Goal: Transaction & Acquisition: Obtain resource

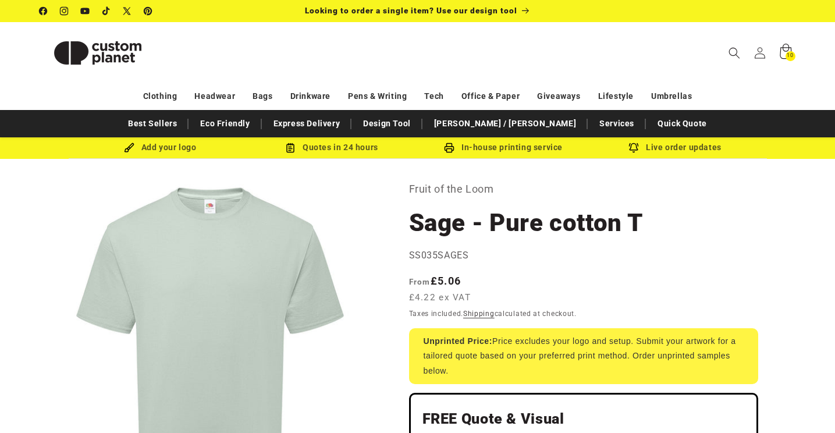
click at [786, 56] on span "10" at bounding box center [789, 56] width 6 height 10
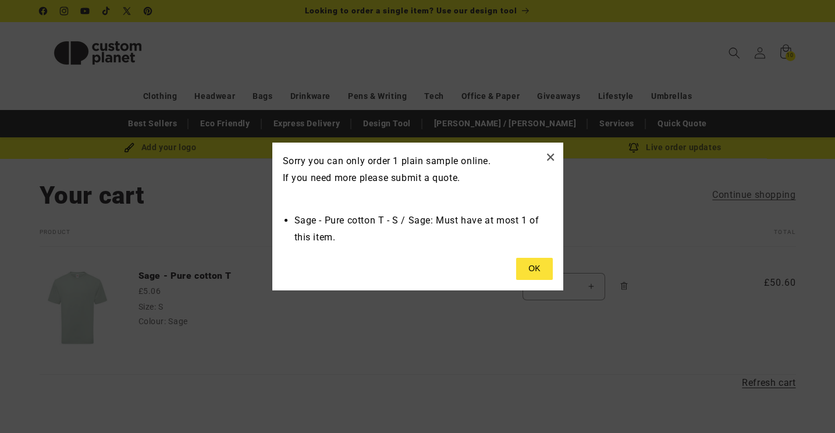
click at [546, 276] on button at bounding box center [534, 269] width 36 height 22
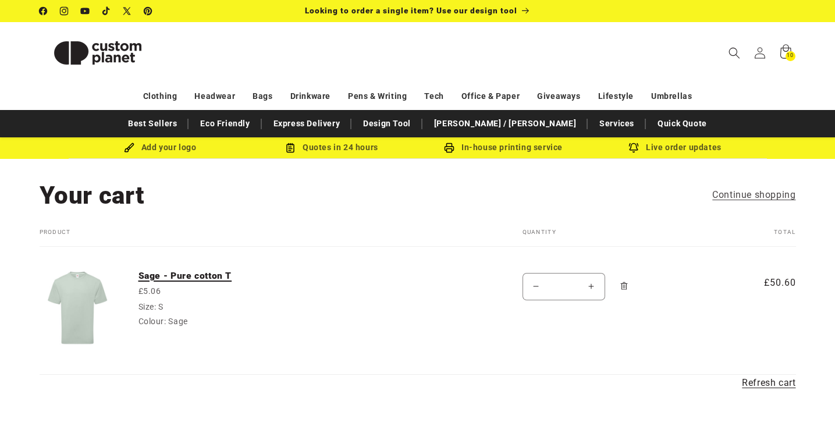
click at [187, 277] on link "Sage - Pure cotton T" at bounding box center [225, 276] width 174 height 12
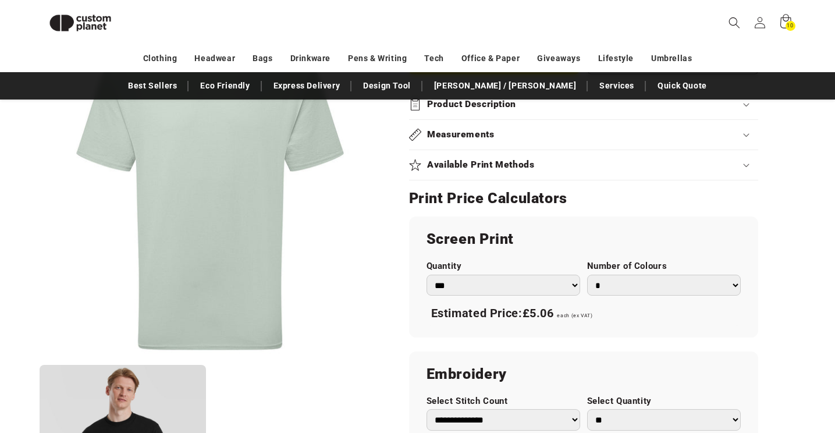
scroll to position [297, 0]
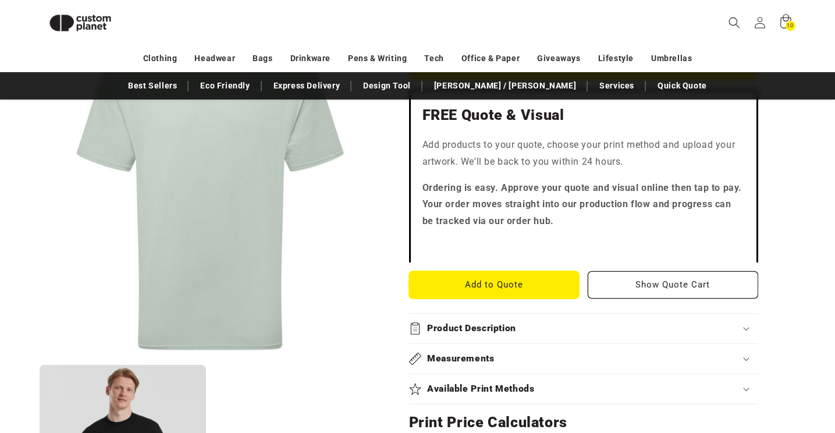
click at [484, 291] on button "Add to Quote" at bounding box center [494, 284] width 170 height 27
click at [683, 298] on quotify-button "Add to Quote Show Quote Cart" at bounding box center [583, 284] width 349 height 27
click at [683, 266] on section "Fruit of the Loom Sage - Pure cotton T Sage - Pure cotton T SS035SAGES Regular …" at bounding box center [583, 427] width 349 height 1102
click at [679, 269] on section "Fruit of the Loom Sage - Pure cotton T Sage - Pure cotton T SS035SAGES Regular …" at bounding box center [583, 427] width 349 height 1102
click at [679, 270] on section "Fruit of the Loom Sage - Pure cotton T Sage - Pure cotton T SS035SAGES Regular …" at bounding box center [583, 427] width 349 height 1102
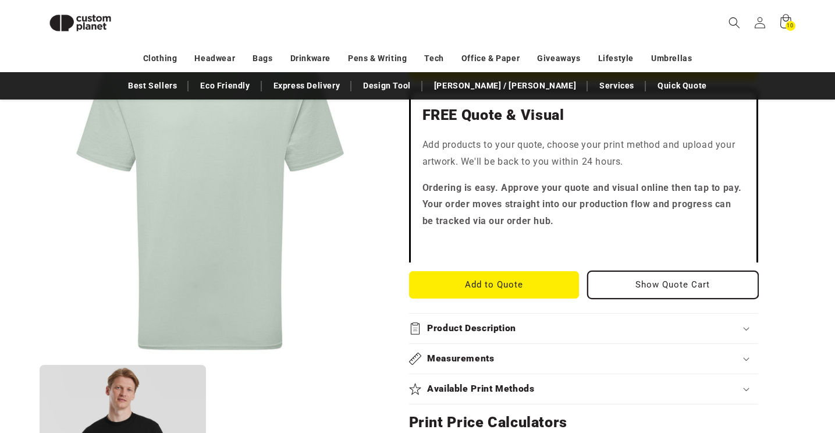
click at [679, 290] on button "Show Quote Cart" at bounding box center [672, 284] width 170 height 27
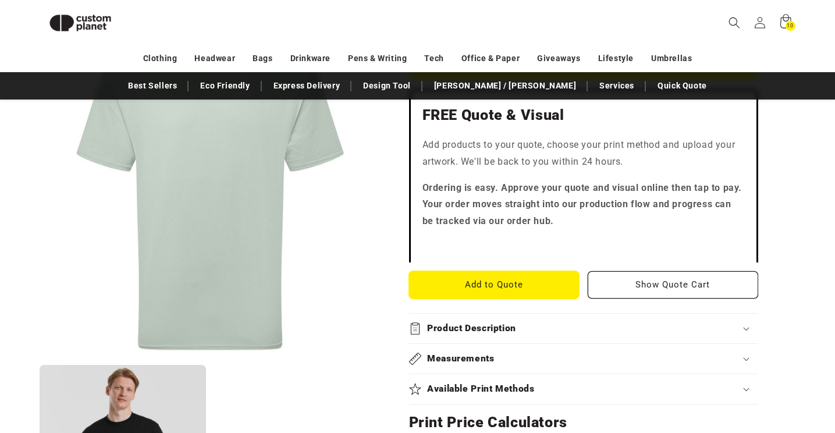
click at [506, 279] on button "Add to Quote" at bounding box center [494, 284] width 170 height 27
